Goal: Communication & Community: Answer question/provide support

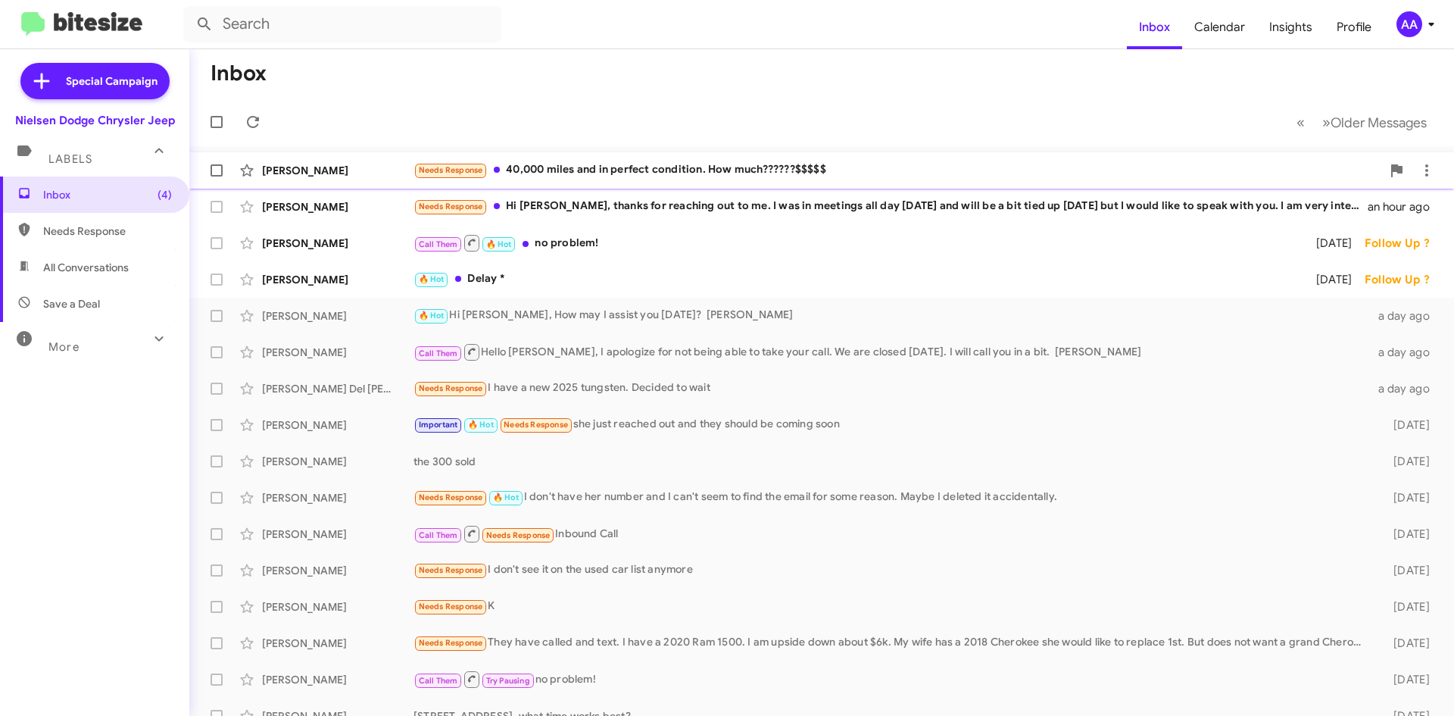
click at [604, 176] on div "Needs Response 40,000 miles and in perfect condition. How much??????$$$$$" at bounding box center [898, 169] width 968 height 17
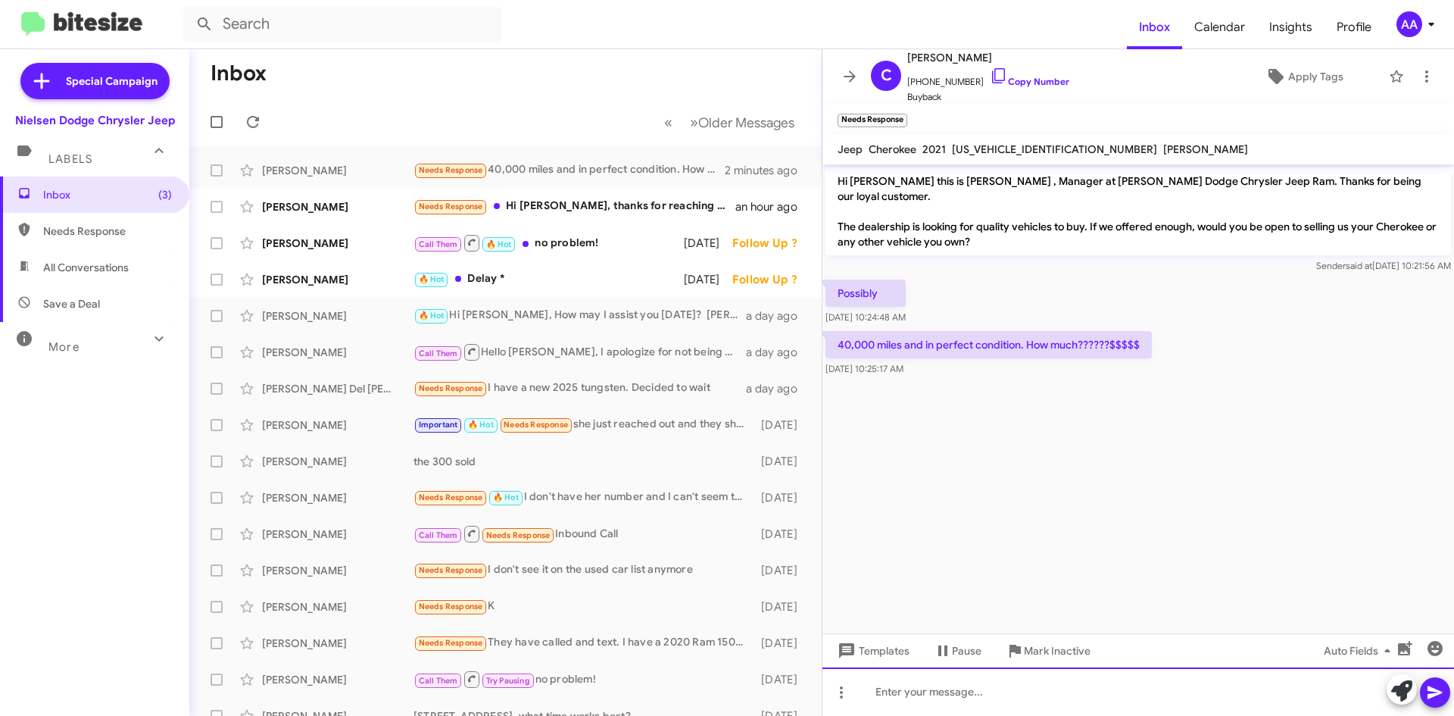
click at [892, 686] on div at bounding box center [1139, 691] width 632 height 48
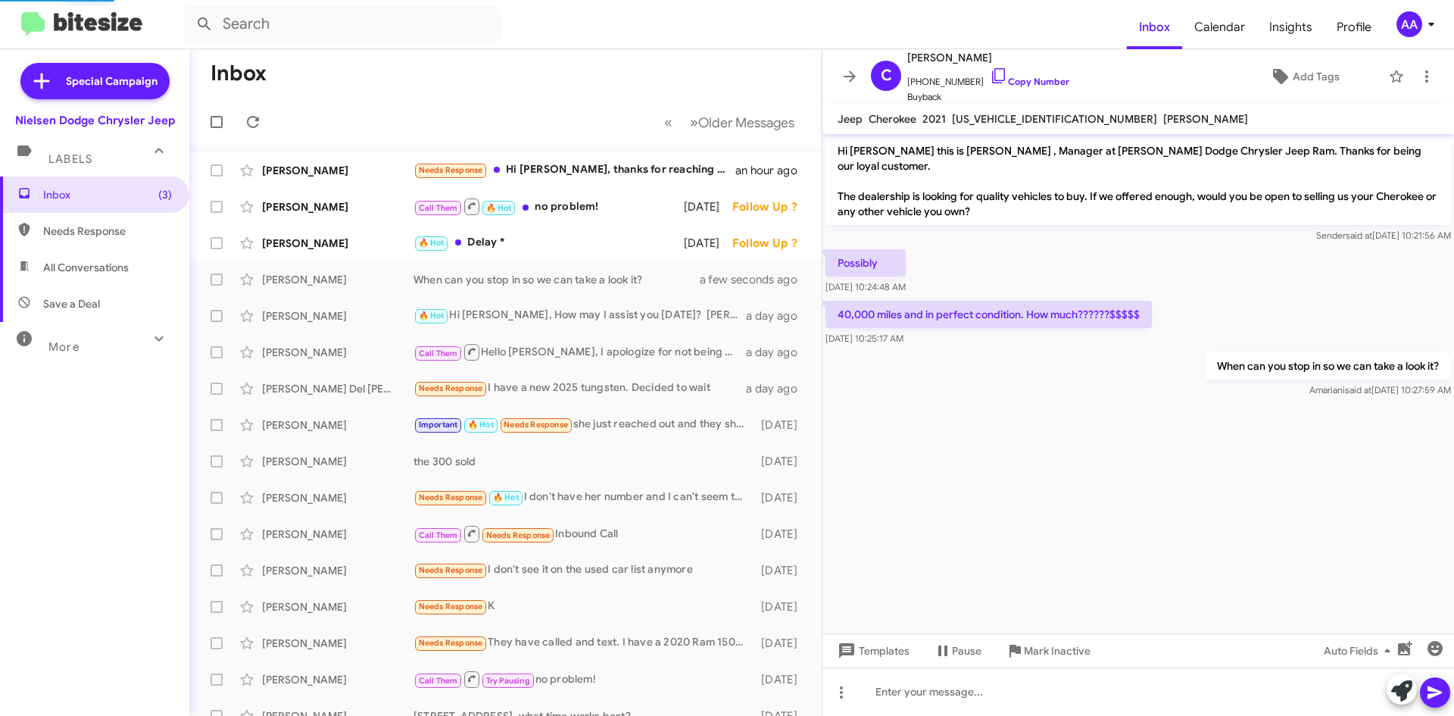
click at [587, 204] on div "Call Them 🔥 Hot no problem!" at bounding box center [549, 206] width 270 height 19
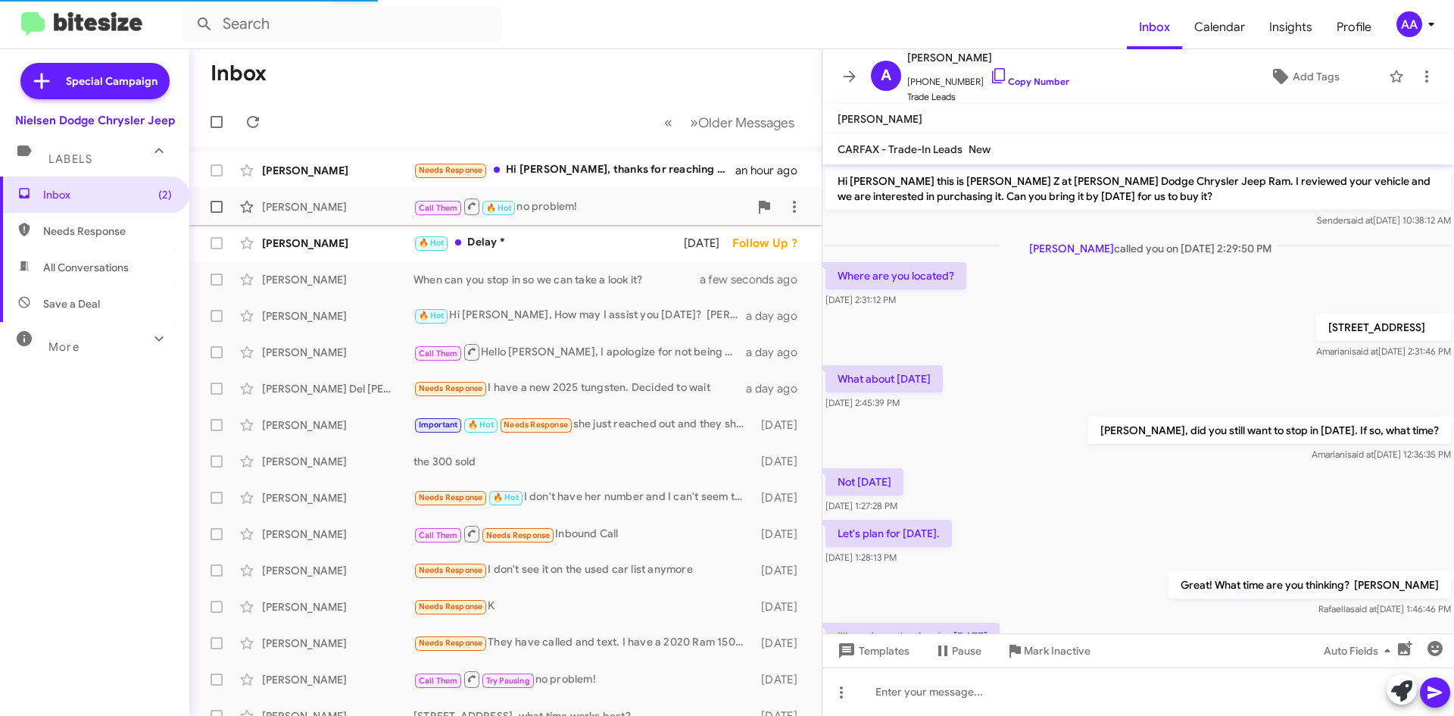
scroll to position [131, 0]
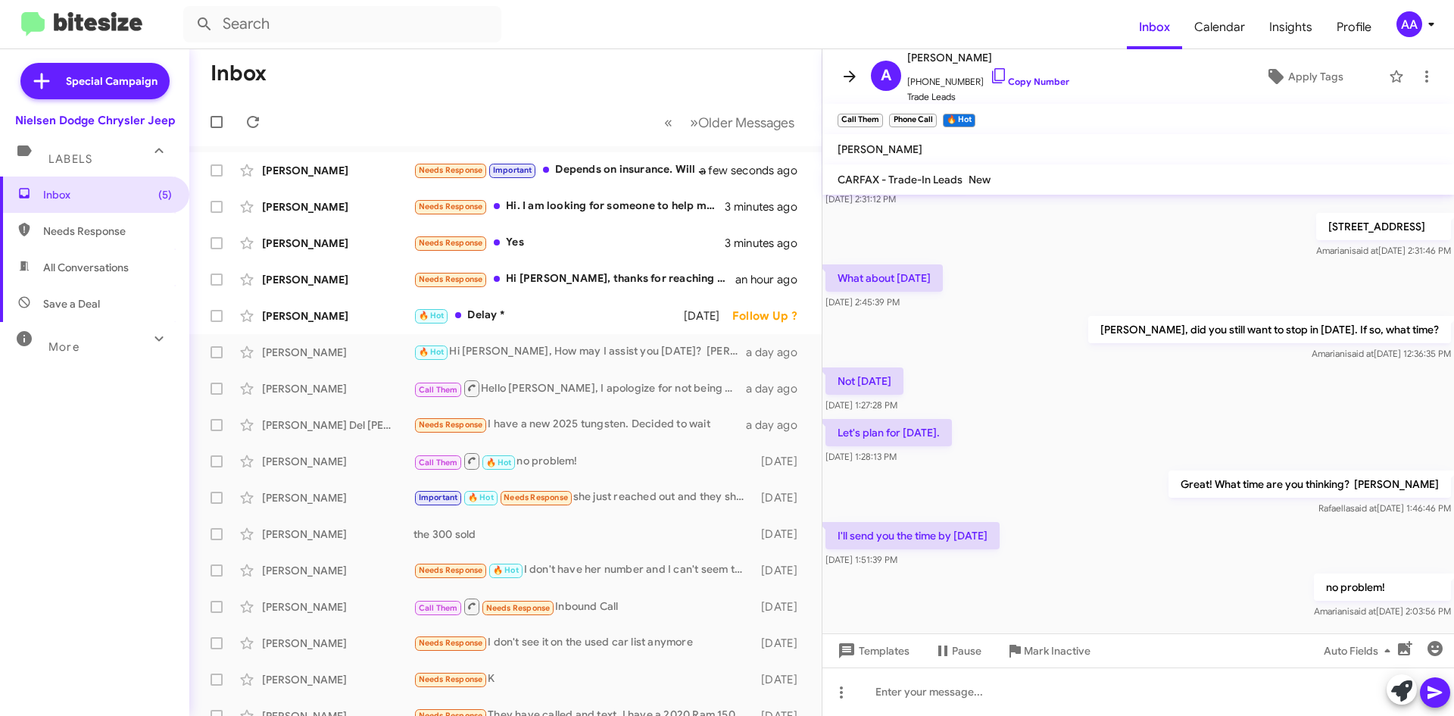
click at [847, 79] on icon at bounding box center [850, 76] width 18 height 18
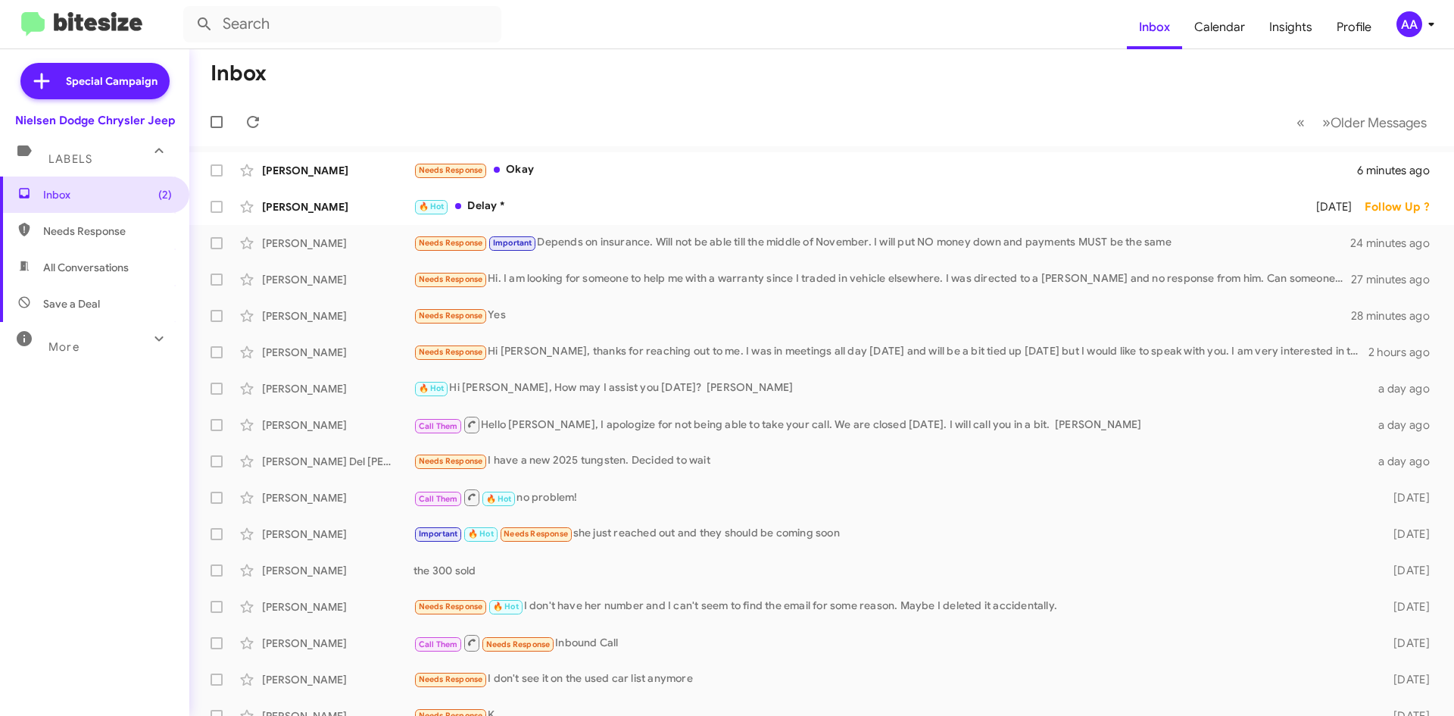
click at [69, 273] on span "All Conversations" at bounding box center [86, 267] width 86 height 15
type input "in:all-conversations"
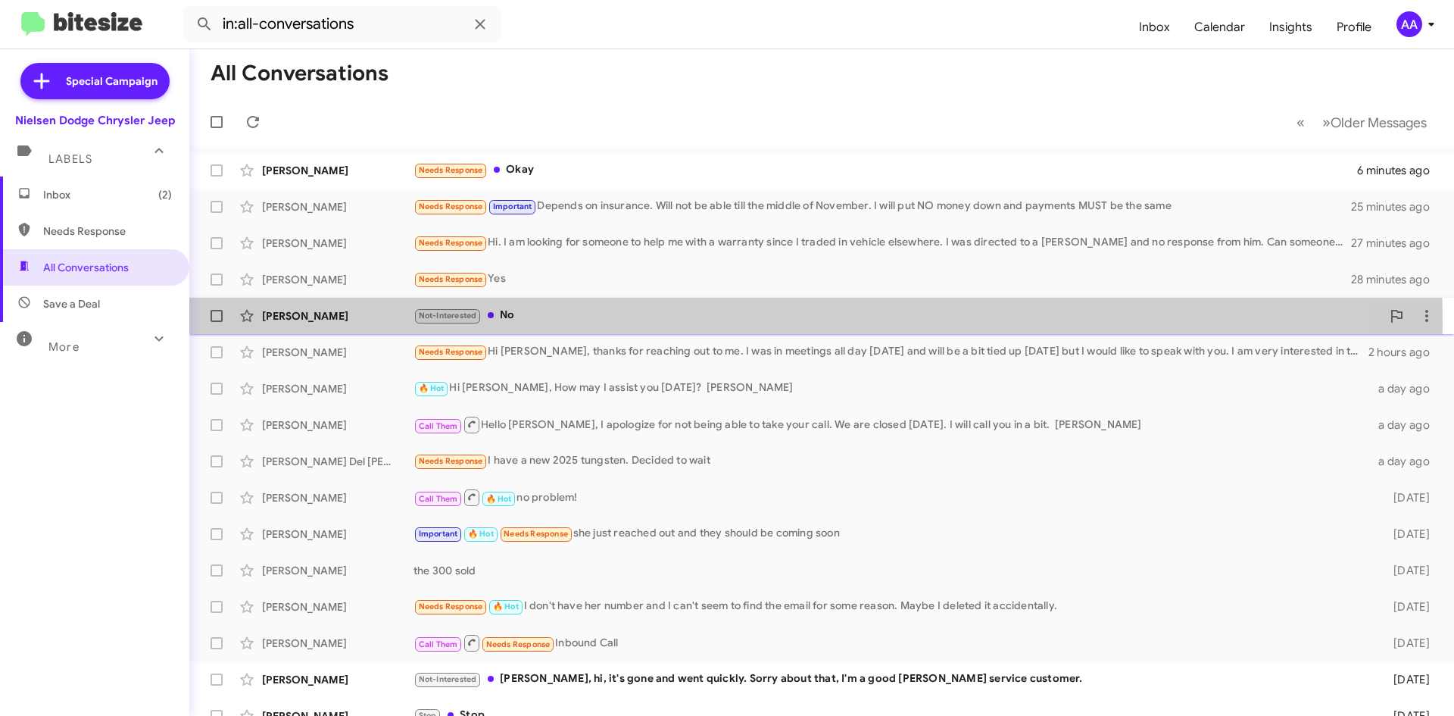
click at [540, 322] on div "Not-Interested No" at bounding box center [898, 315] width 968 height 17
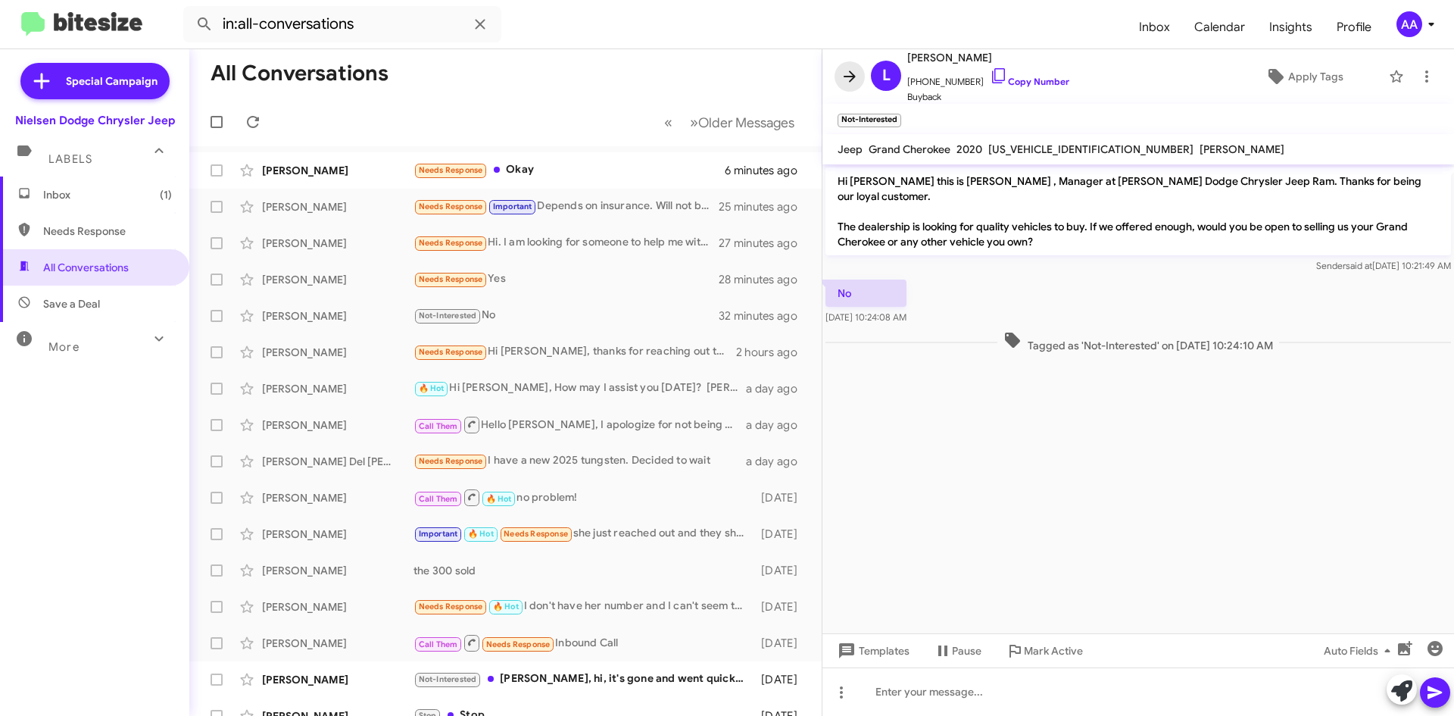
click at [854, 74] on icon at bounding box center [850, 76] width 18 height 18
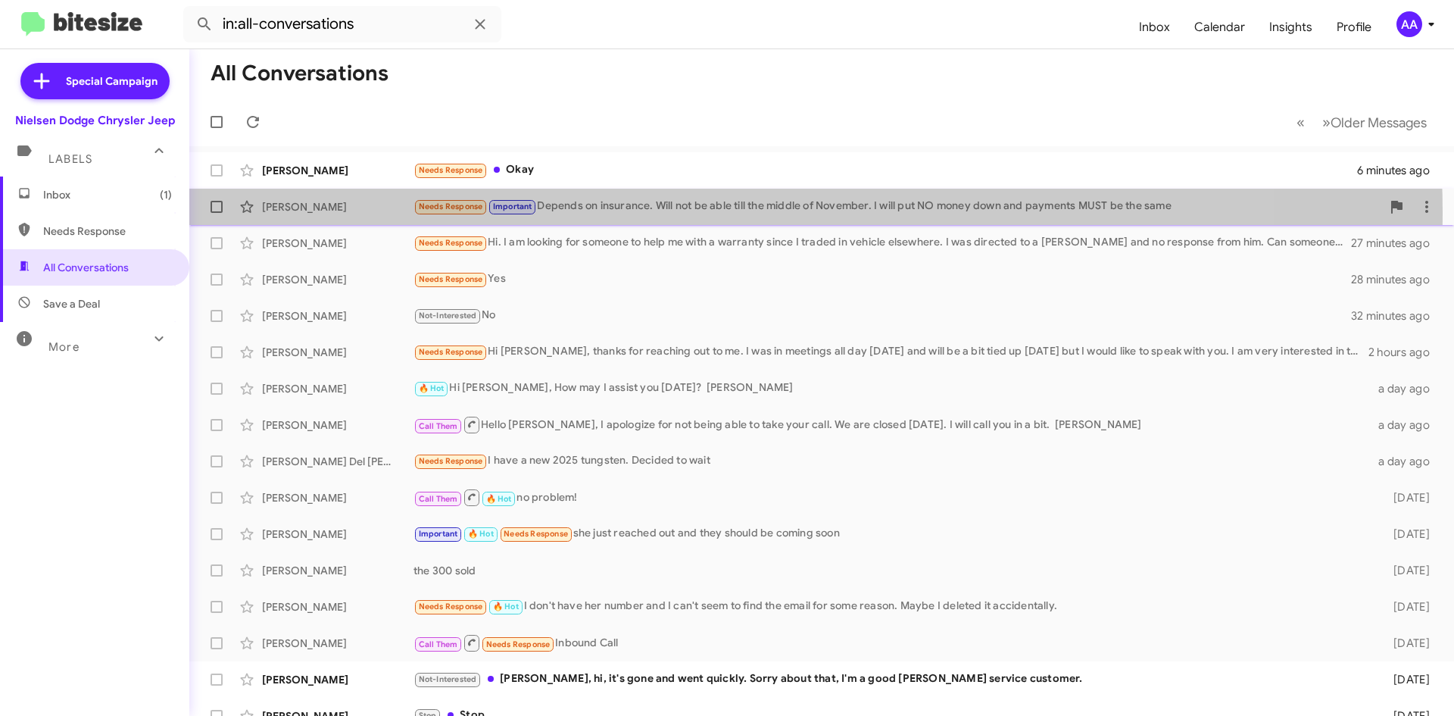
click at [685, 212] on div "Needs Response Important Depends on insurance. Will not be able till the middle…" at bounding box center [898, 206] width 968 height 17
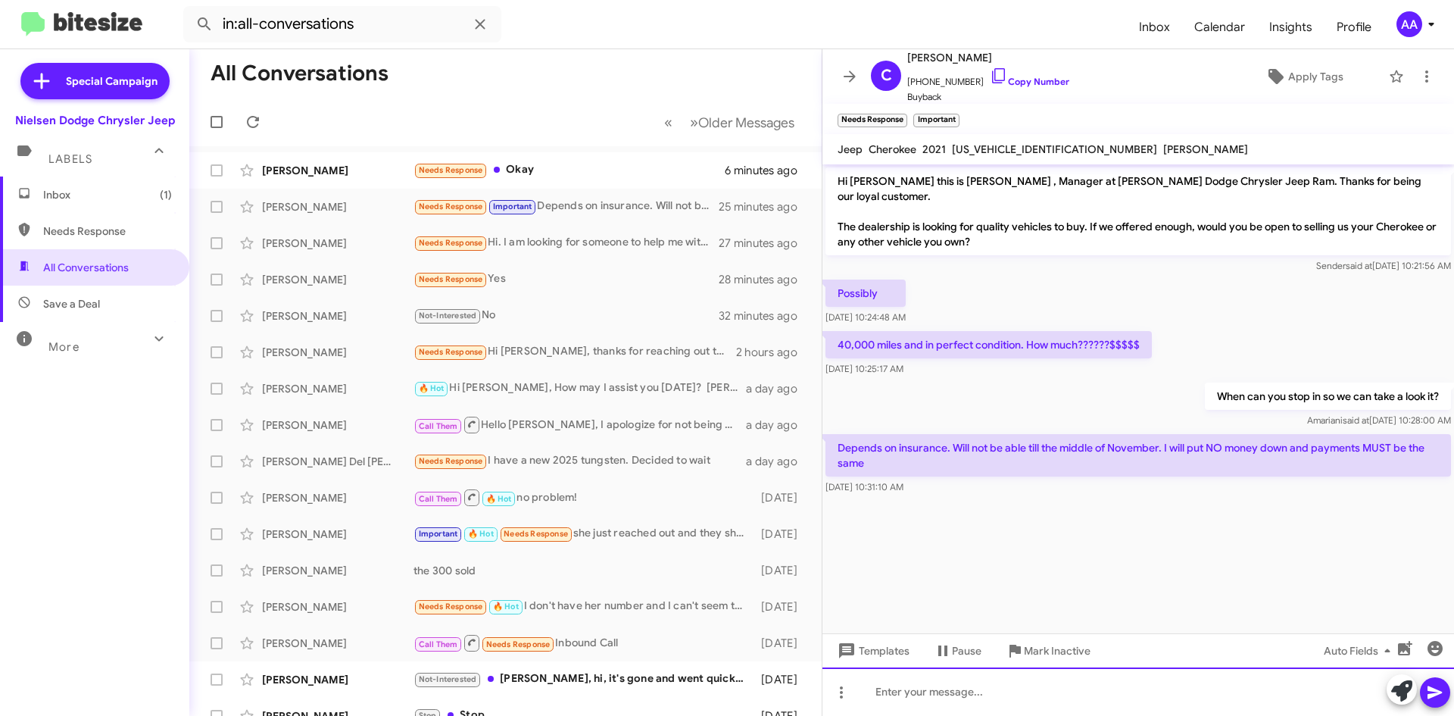
click at [897, 687] on div at bounding box center [1139, 691] width 632 height 48
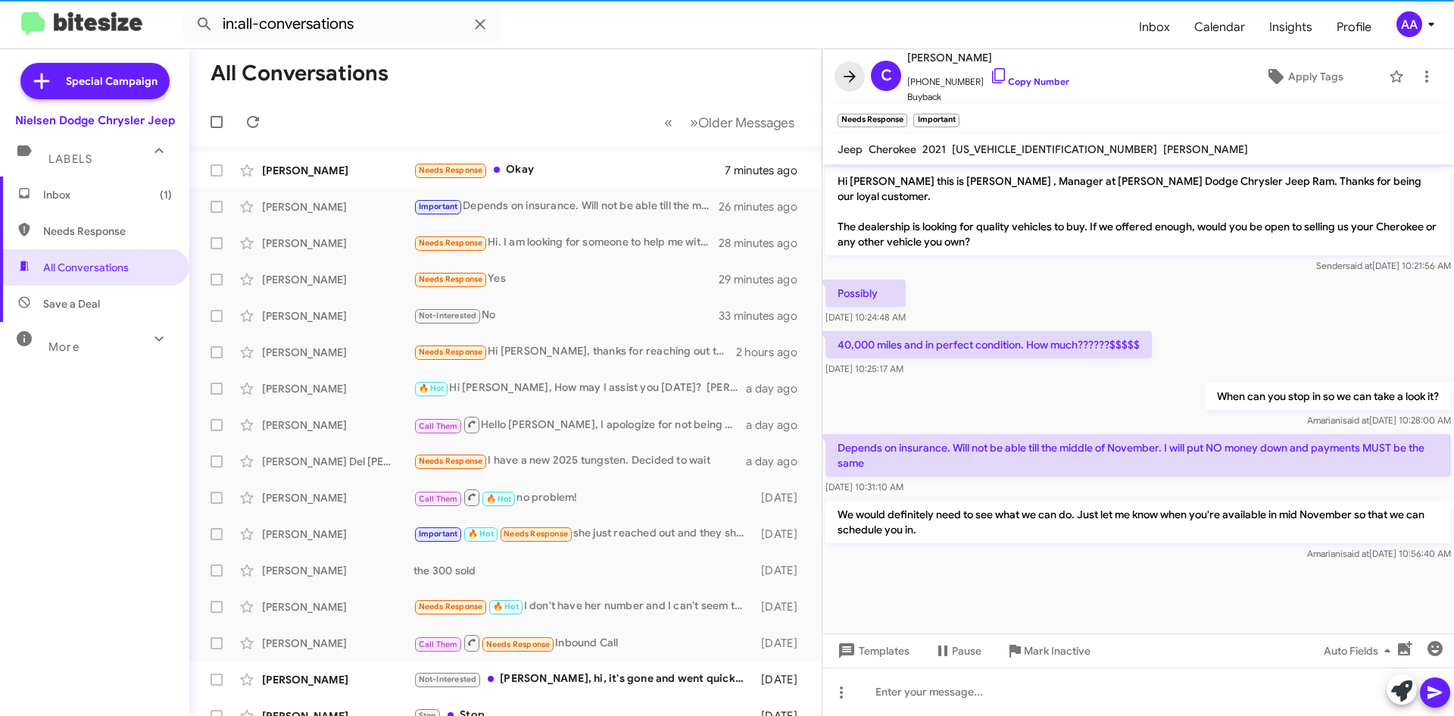
click at [836, 80] on span at bounding box center [850, 76] width 30 height 18
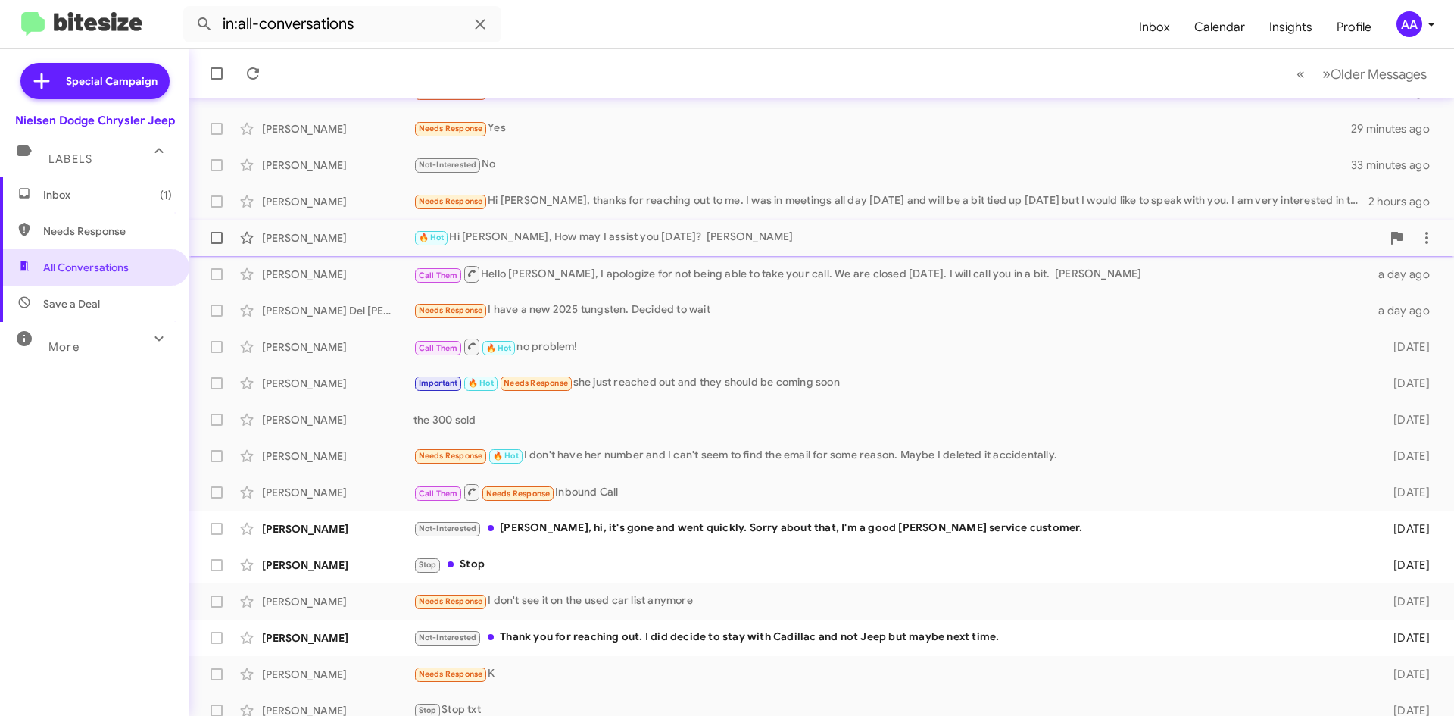
scroll to position [164, 0]
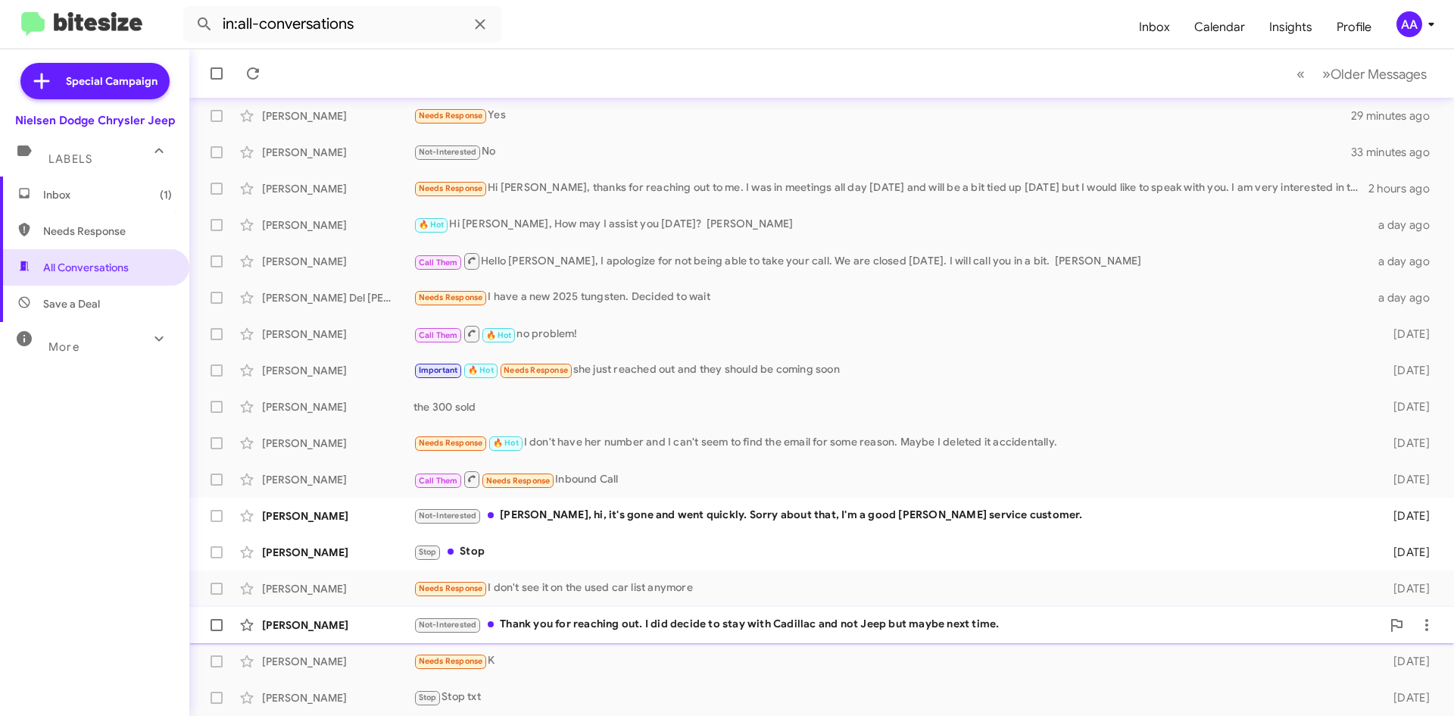
click at [586, 629] on div "Not-Interested Thank you for reaching out. I did decide to stay with Cadillac a…" at bounding box center [898, 624] width 968 height 17
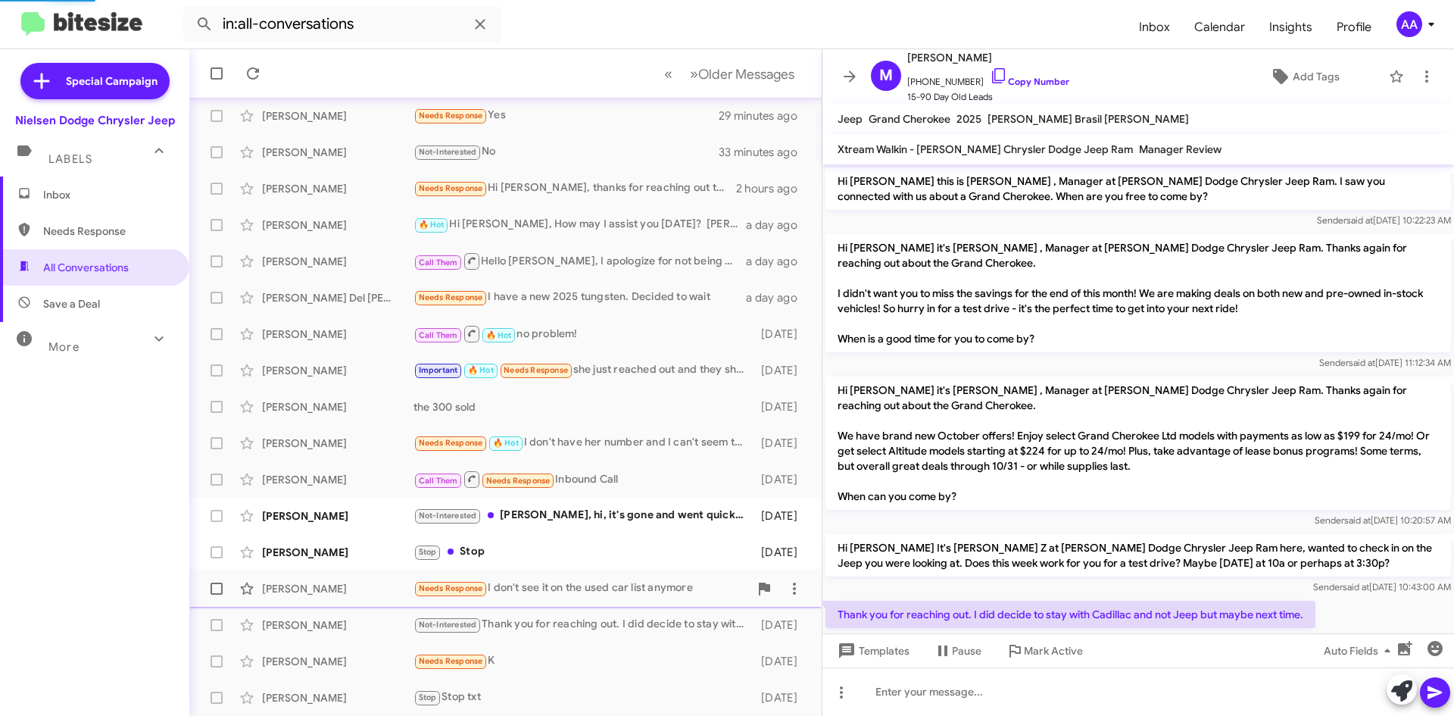
scroll to position [67, 0]
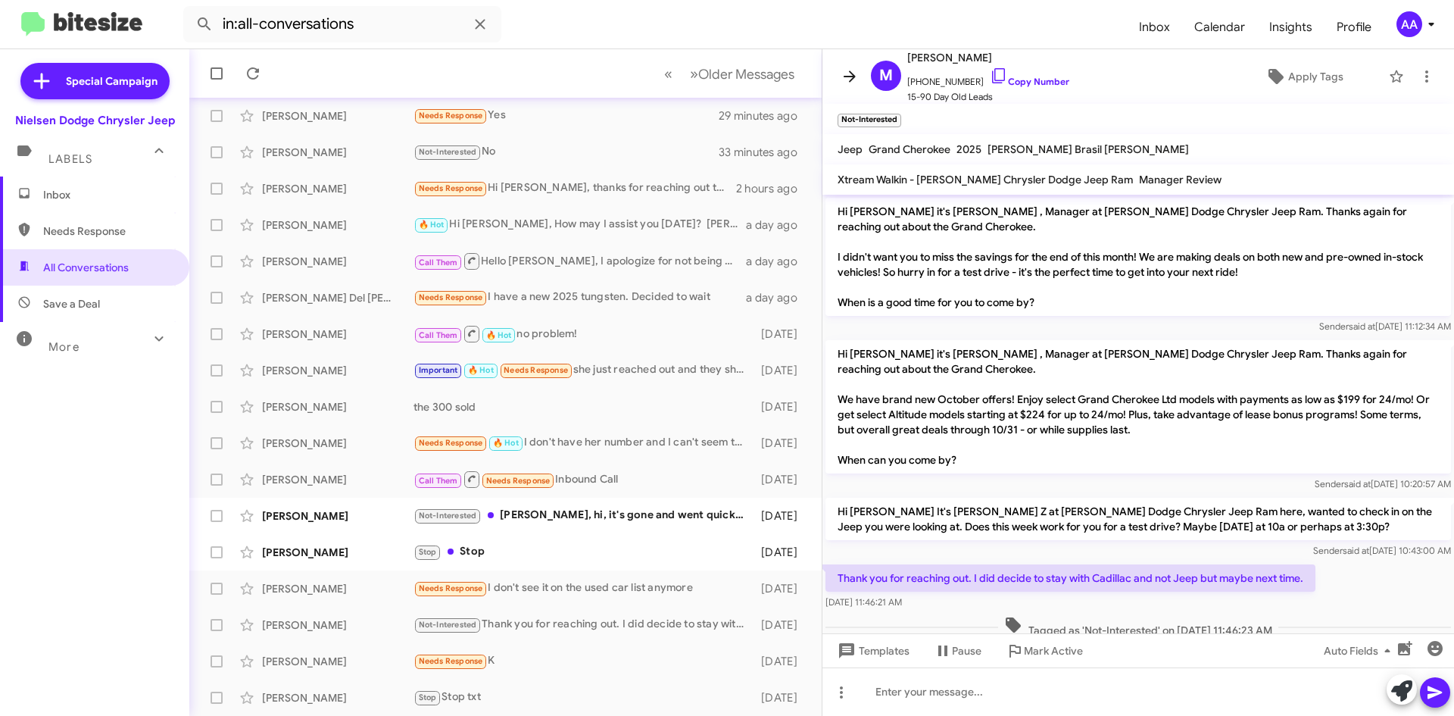
click at [858, 73] on icon at bounding box center [850, 76] width 18 height 18
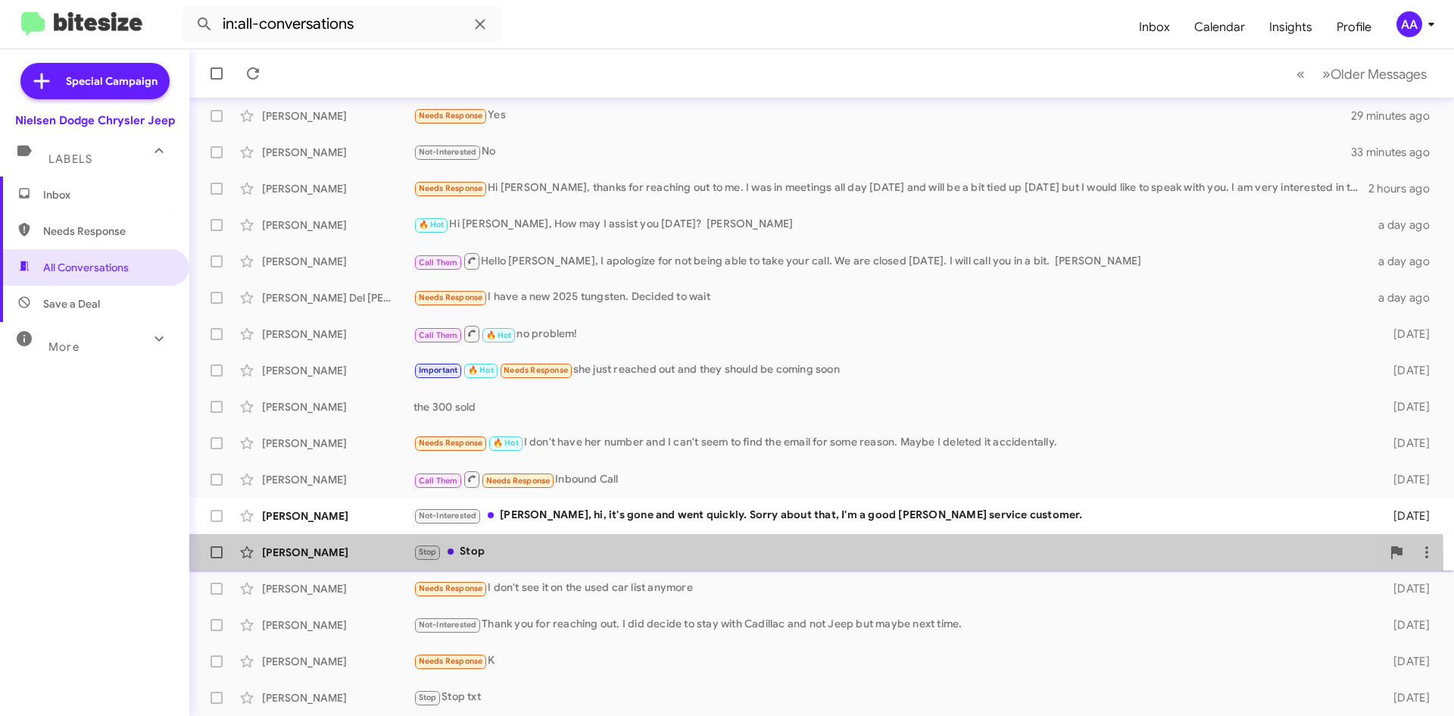
click at [544, 561] on div "Stop Stop" at bounding box center [898, 551] width 968 height 17
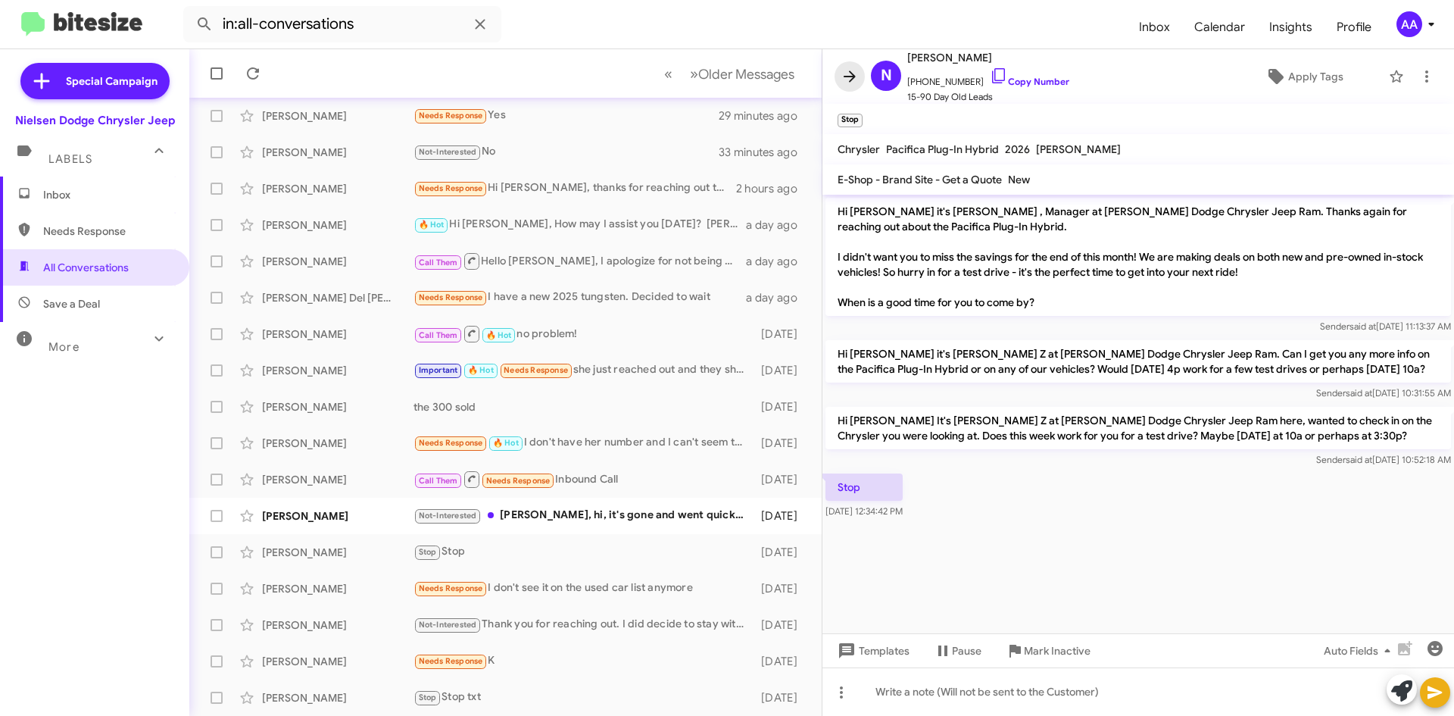
click at [841, 80] on icon at bounding box center [850, 76] width 18 height 18
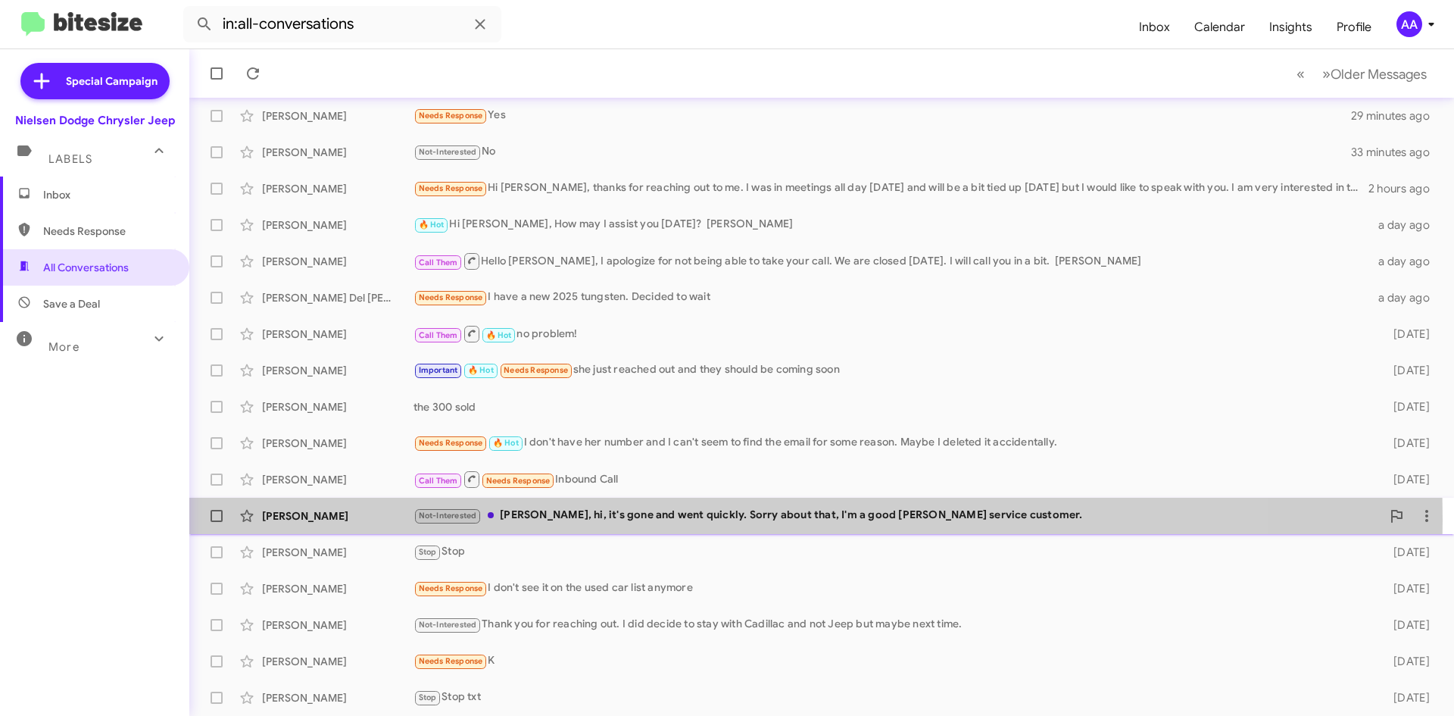
click at [586, 520] on div "Not-Interested Patti, hi, it's gone and went quickly. Sorry about that, I'm a g…" at bounding box center [898, 515] width 968 height 17
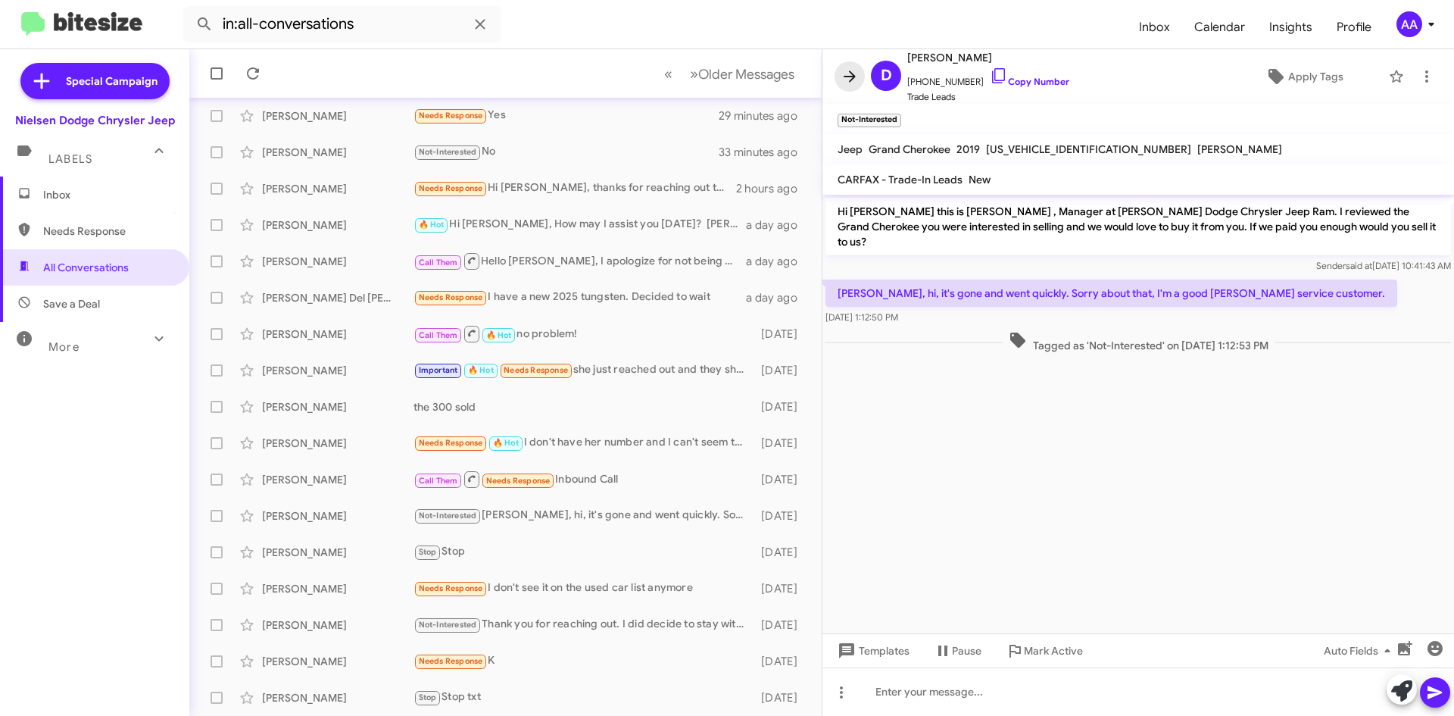
click at [848, 70] on icon at bounding box center [850, 76] width 18 height 18
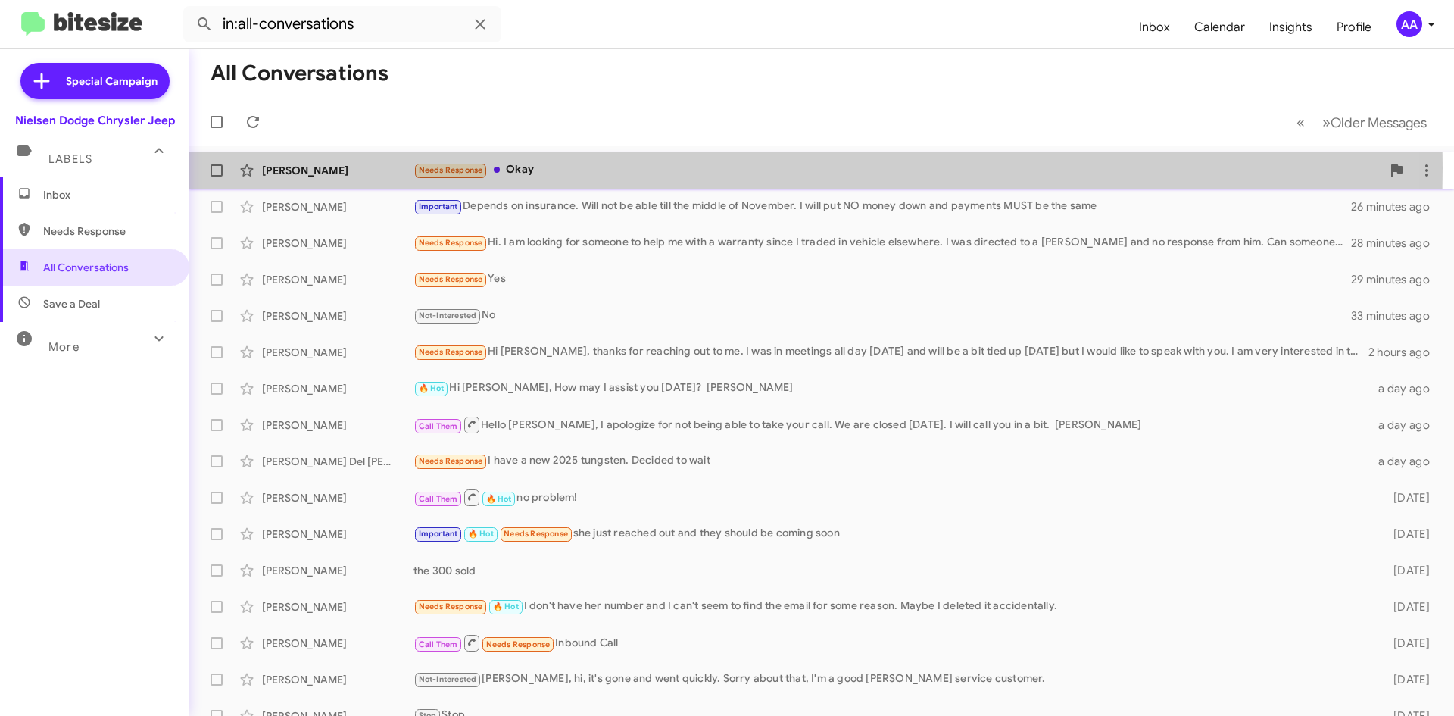
click at [565, 167] on div "Needs Response Okay" at bounding box center [898, 169] width 968 height 17
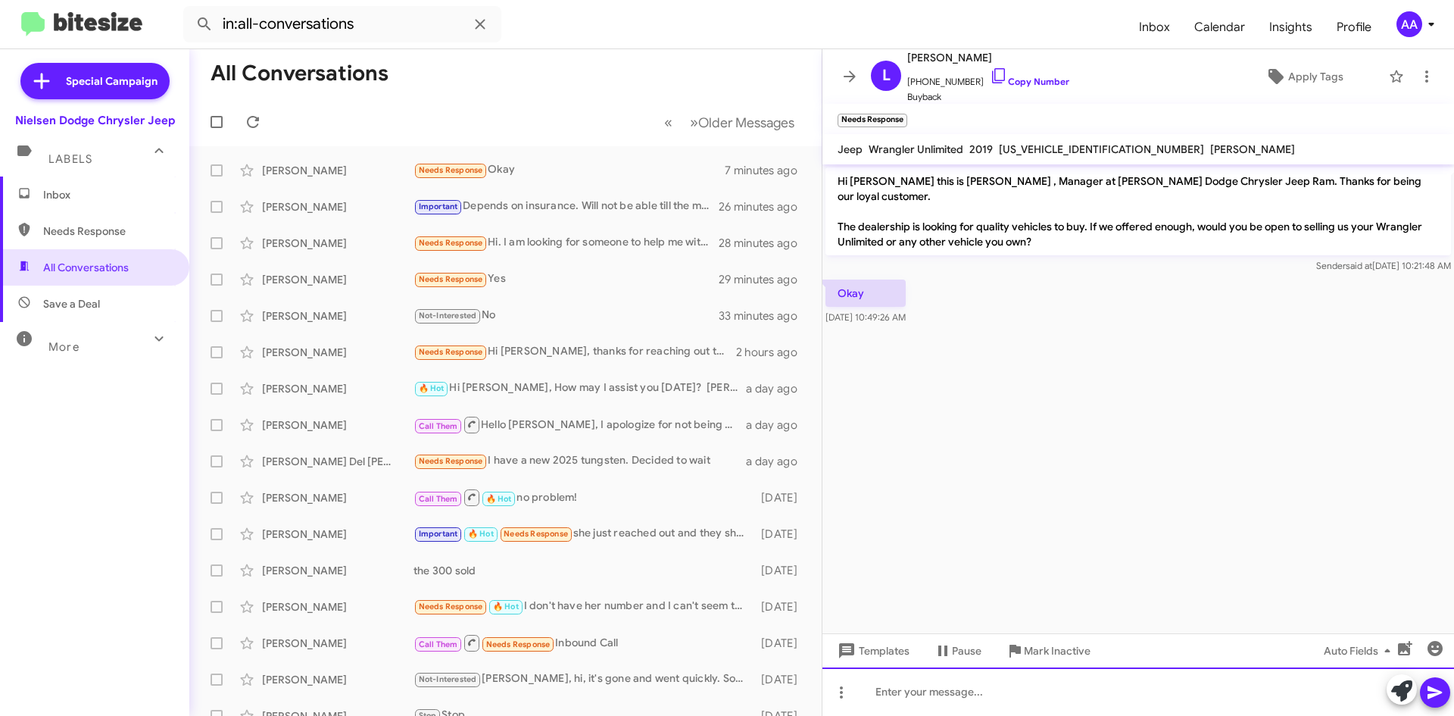
click at [904, 695] on div at bounding box center [1139, 691] width 632 height 48
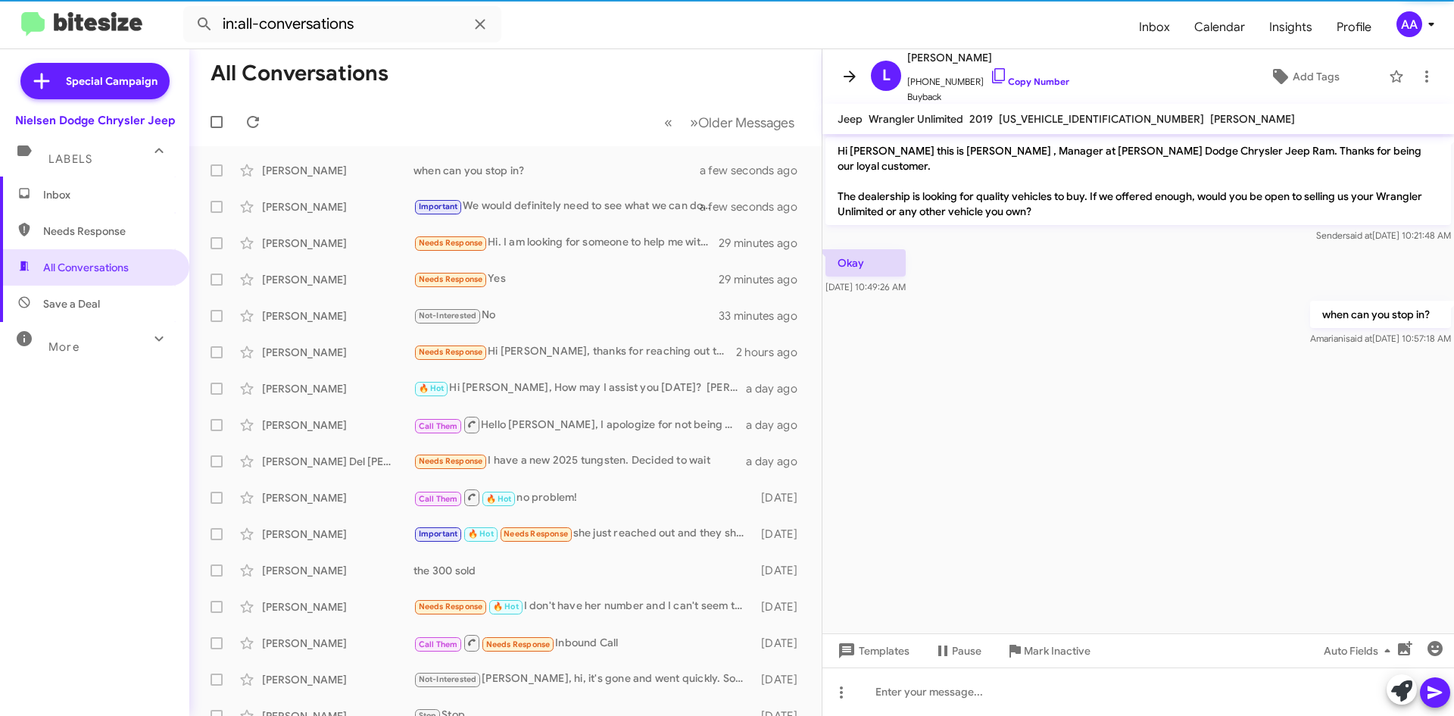
click at [841, 78] on span at bounding box center [850, 76] width 30 height 18
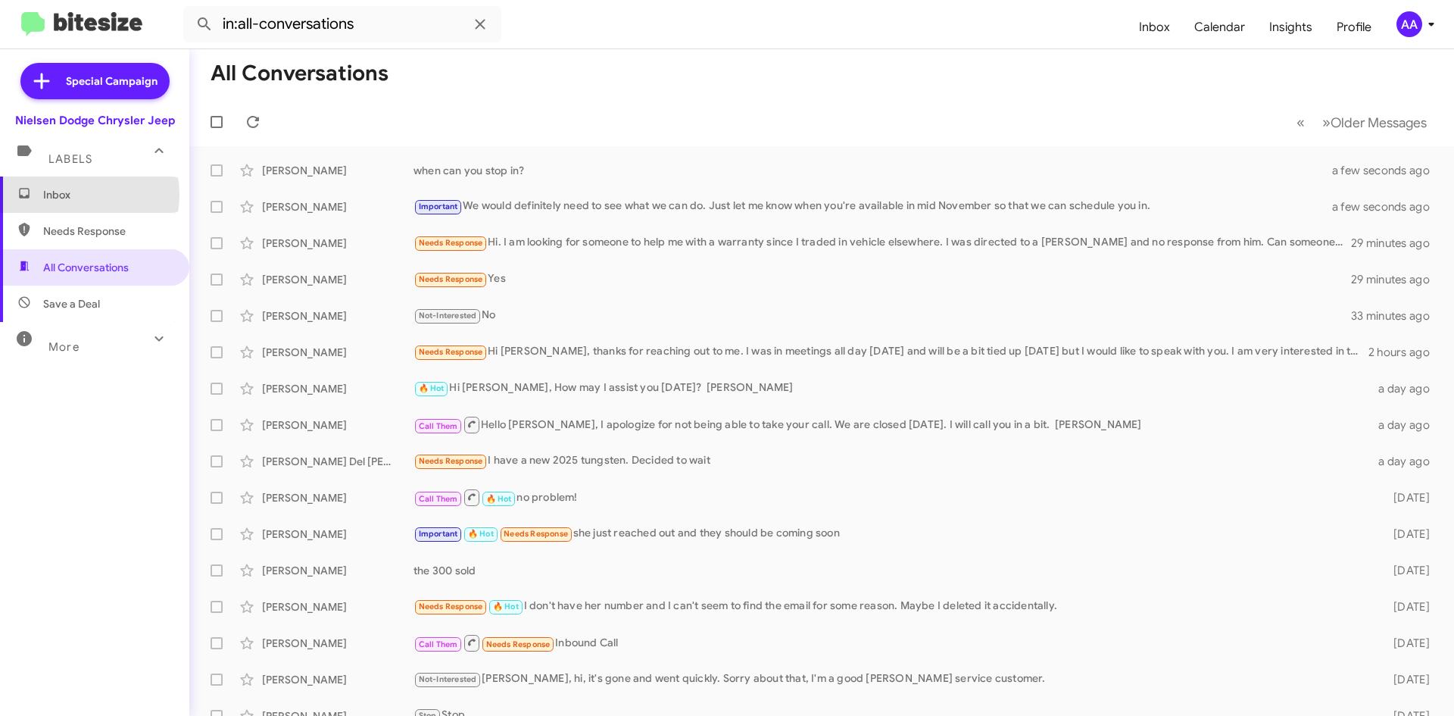
click at [70, 195] on span "Inbox" at bounding box center [107, 194] width 129 height 15
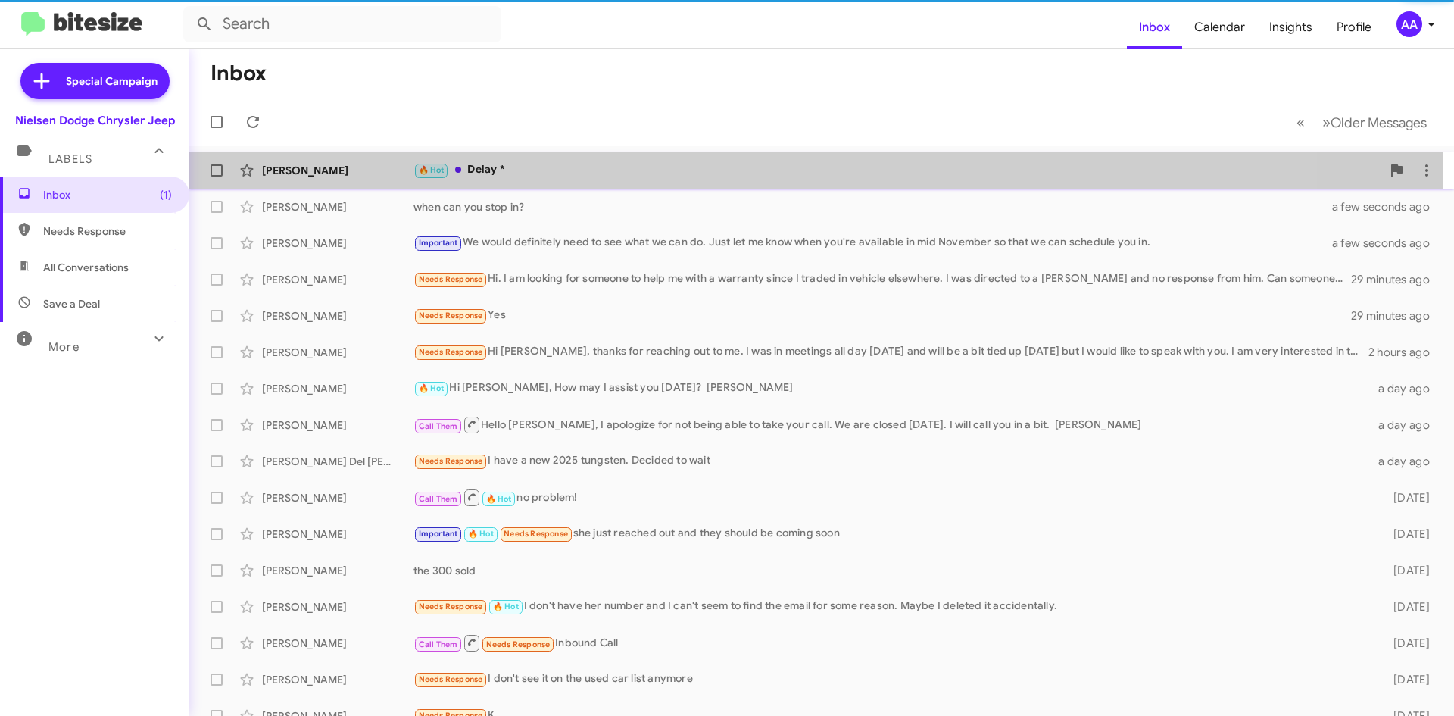
click at [514, 156] on div "Alexander Beatrice 🔥 Hot Delay * 4 days ago Follow Up ?" at bounding box center [821, 170] width 1241 height 30
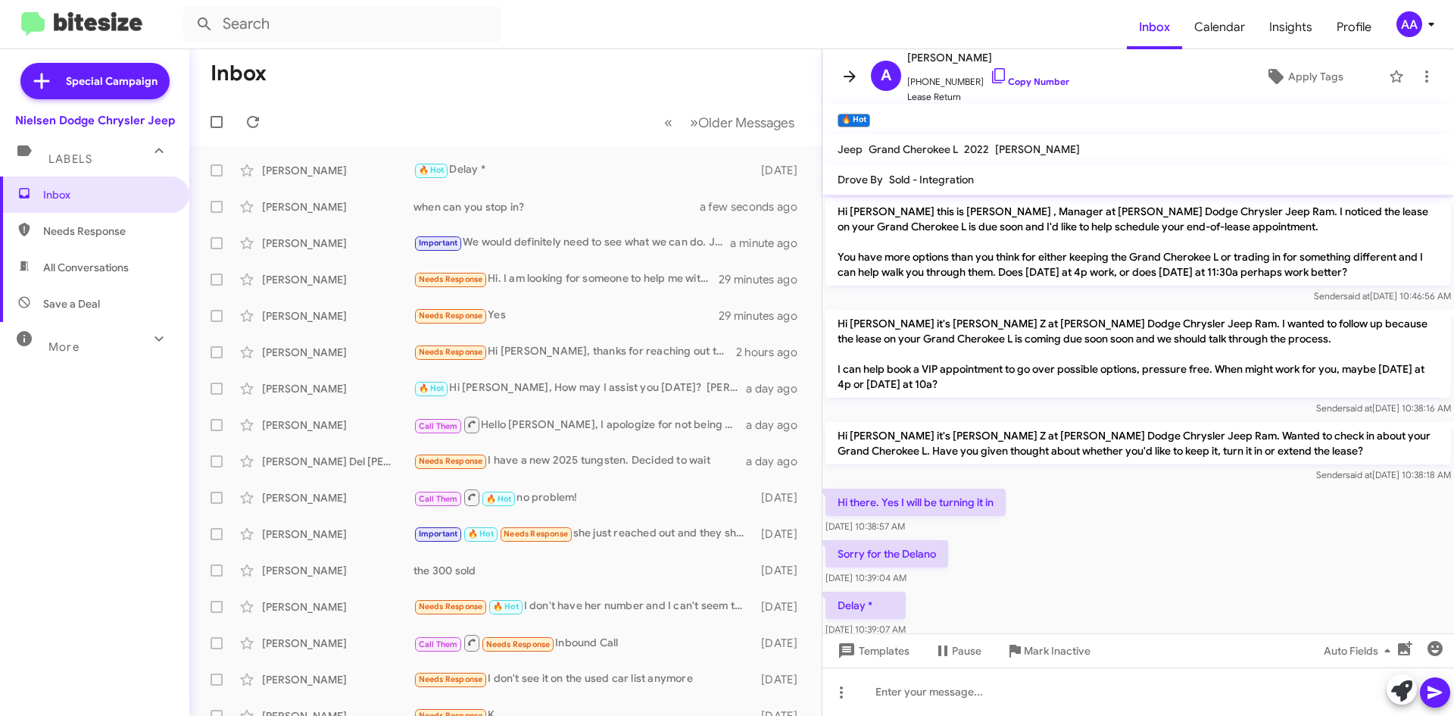
click at [852, 74] on icon at bounding box center [850, 75] width 12 height 11
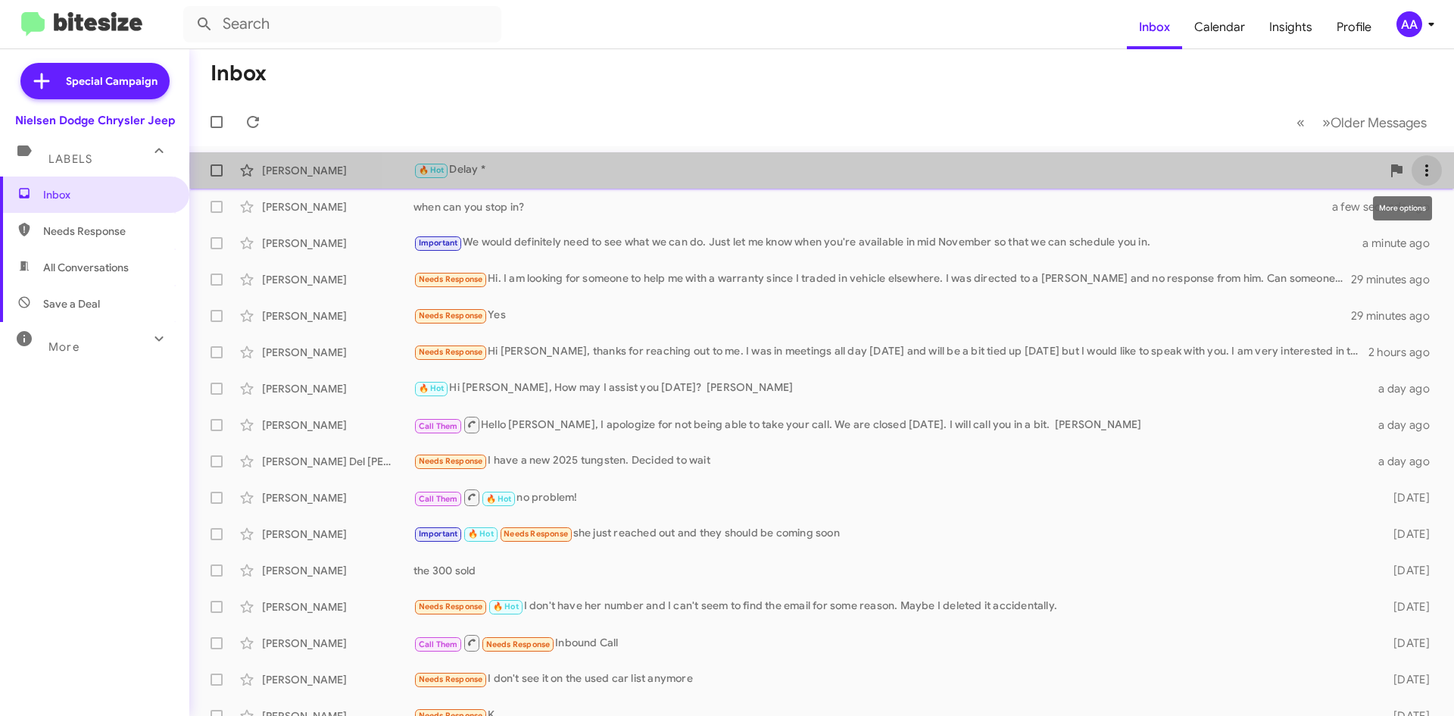
click at [1418, 168] on icon at bounding box center [1427, 170] width 18 height 18
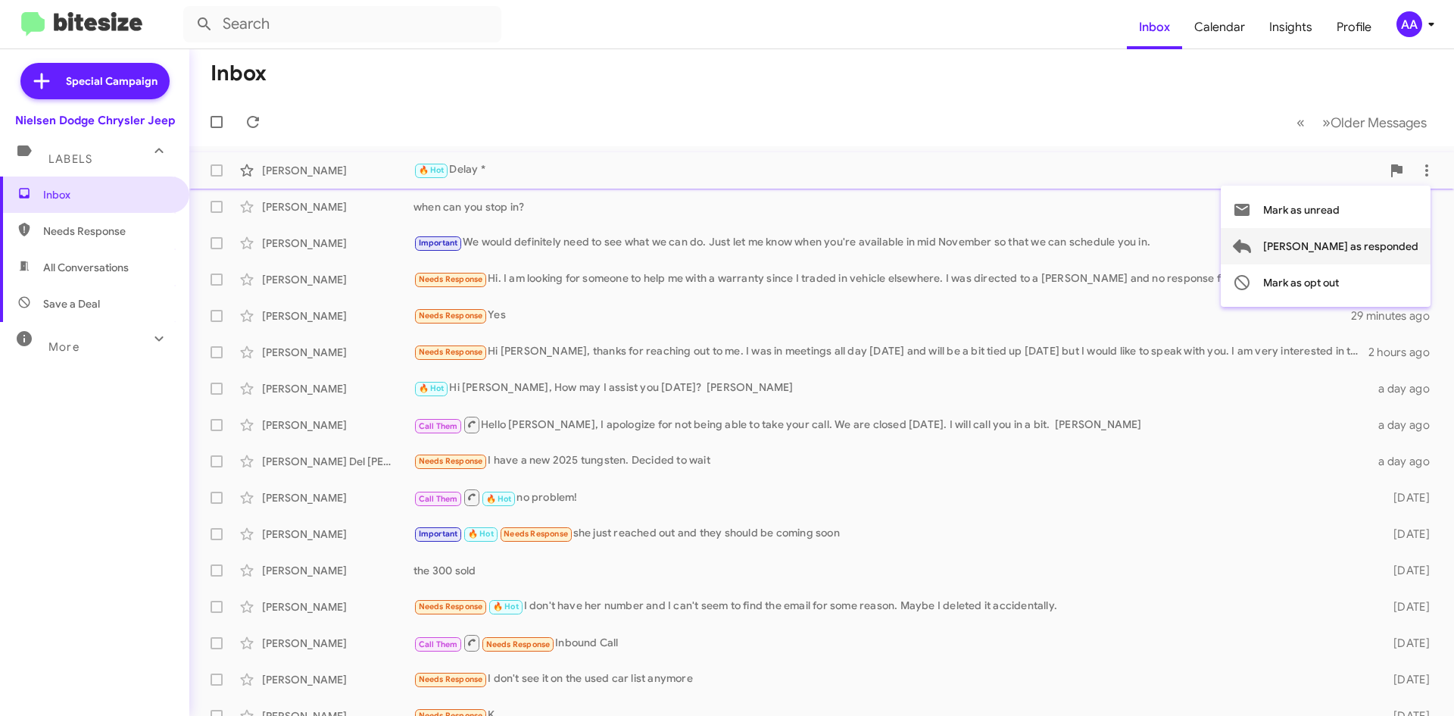
click at [1382, 248] on span "Mark as responded" at bounding box center [1341, 246] width 155 height 36
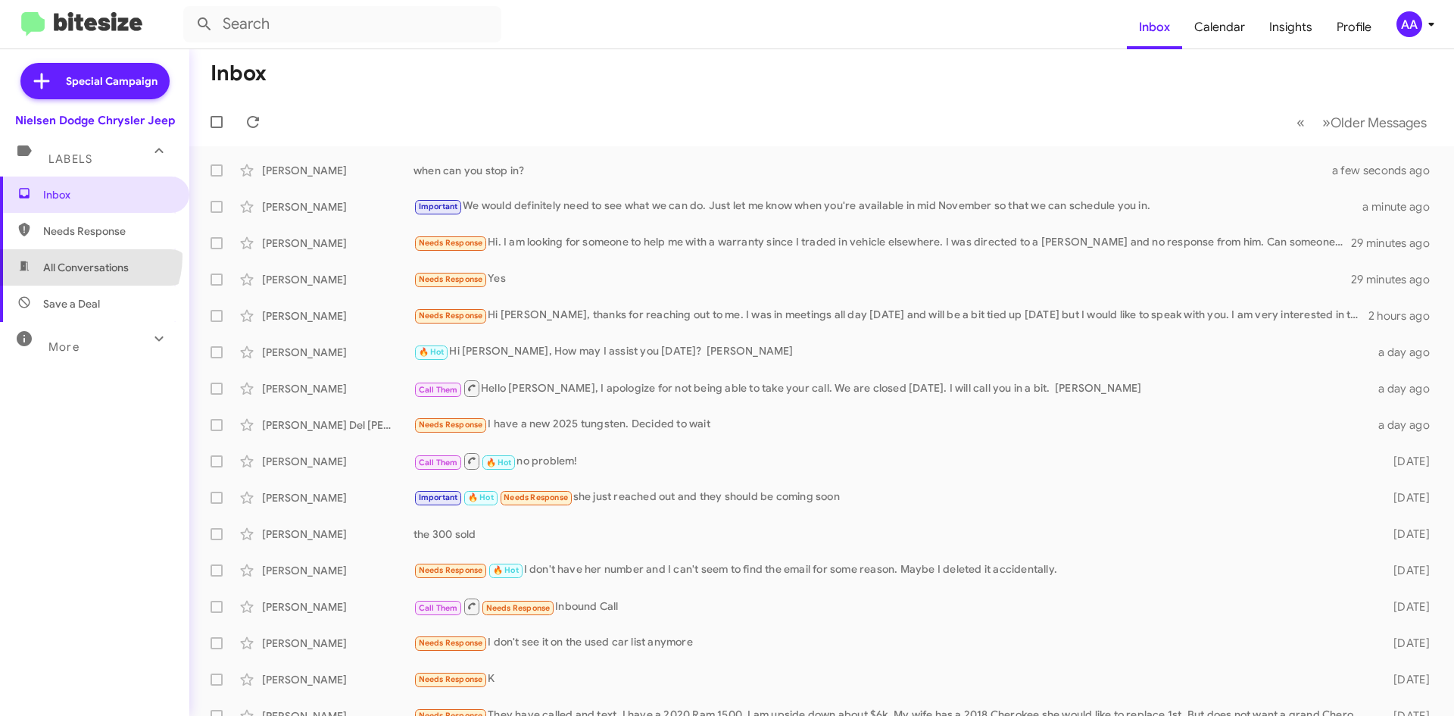
click at [88, 257] on span "All Conversations" at bounding box center [94, 267] width 189 height 36
type input "in:all-conversations"
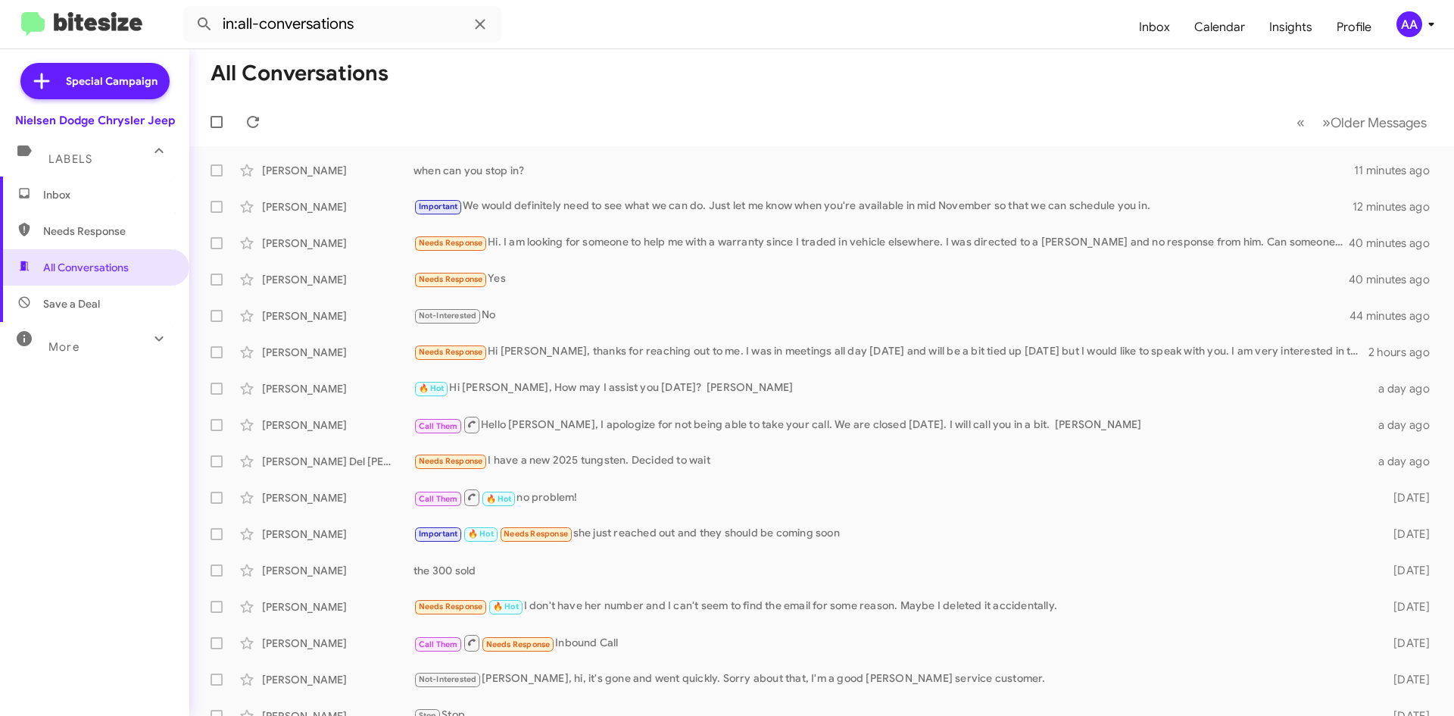
click at [97, 148] on div "Labels" at bounding box center [79, 153] width 135 height 28
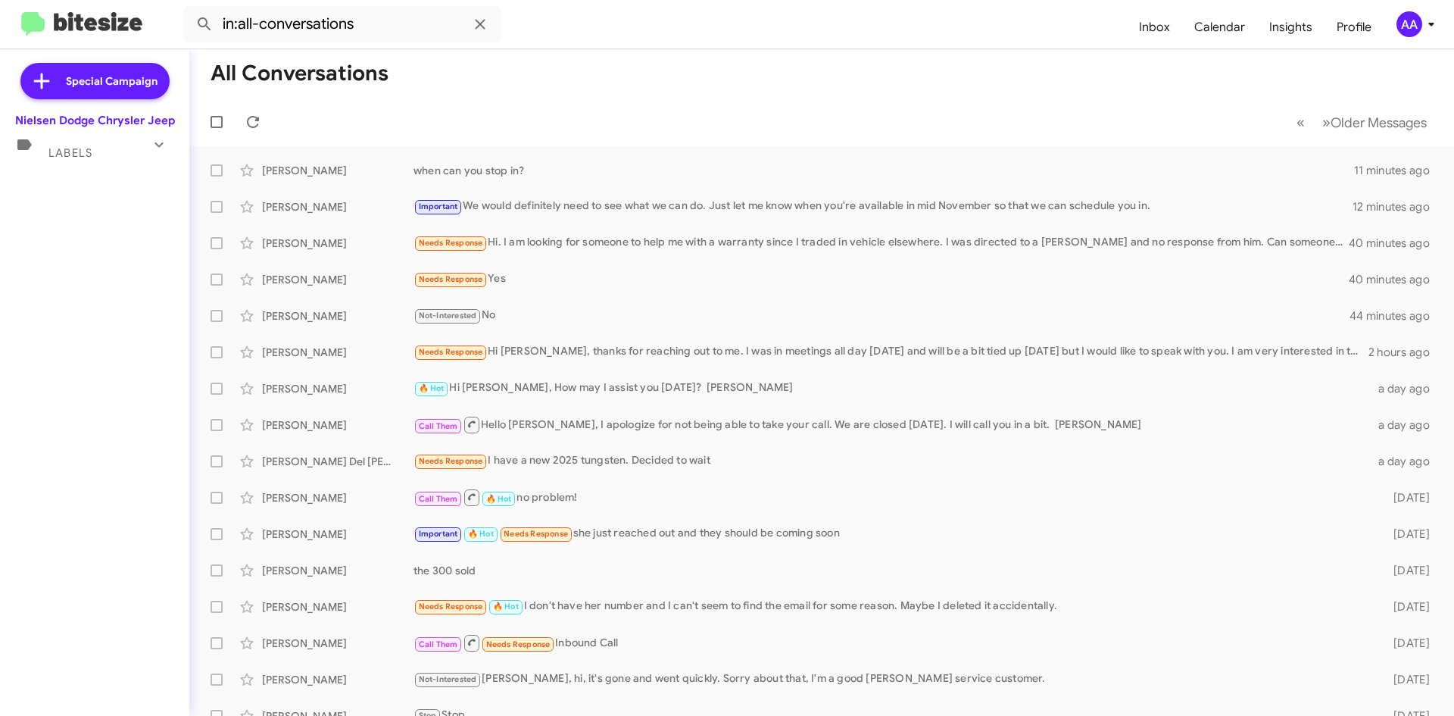
click at [97, 148] on div "Labels" at bounding box center [79, 147] width 135 height 28
